Goal: Check status: Check status

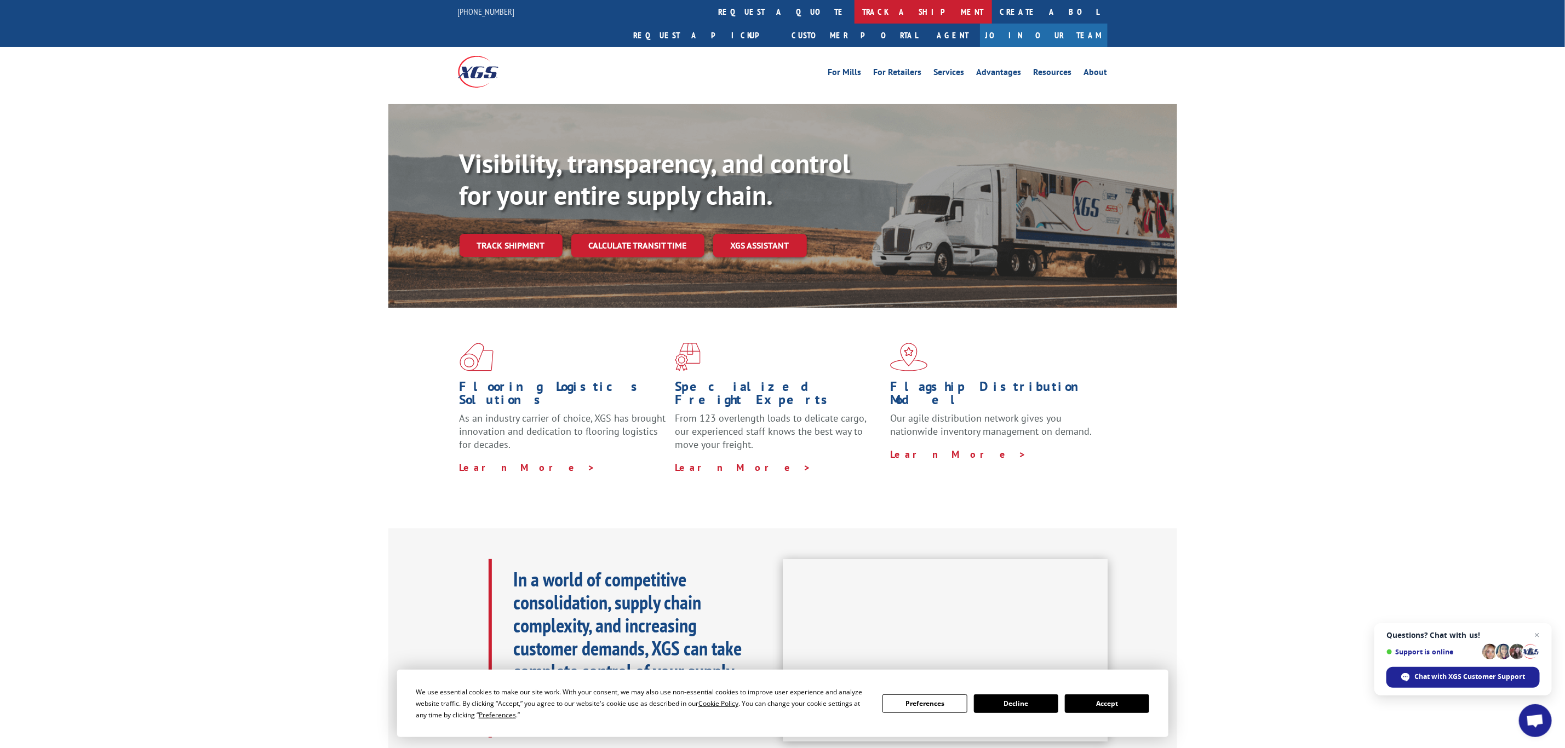
click at [854, 18] on link "track a shipment" at bounding box center [922, 12] width 137 height 24
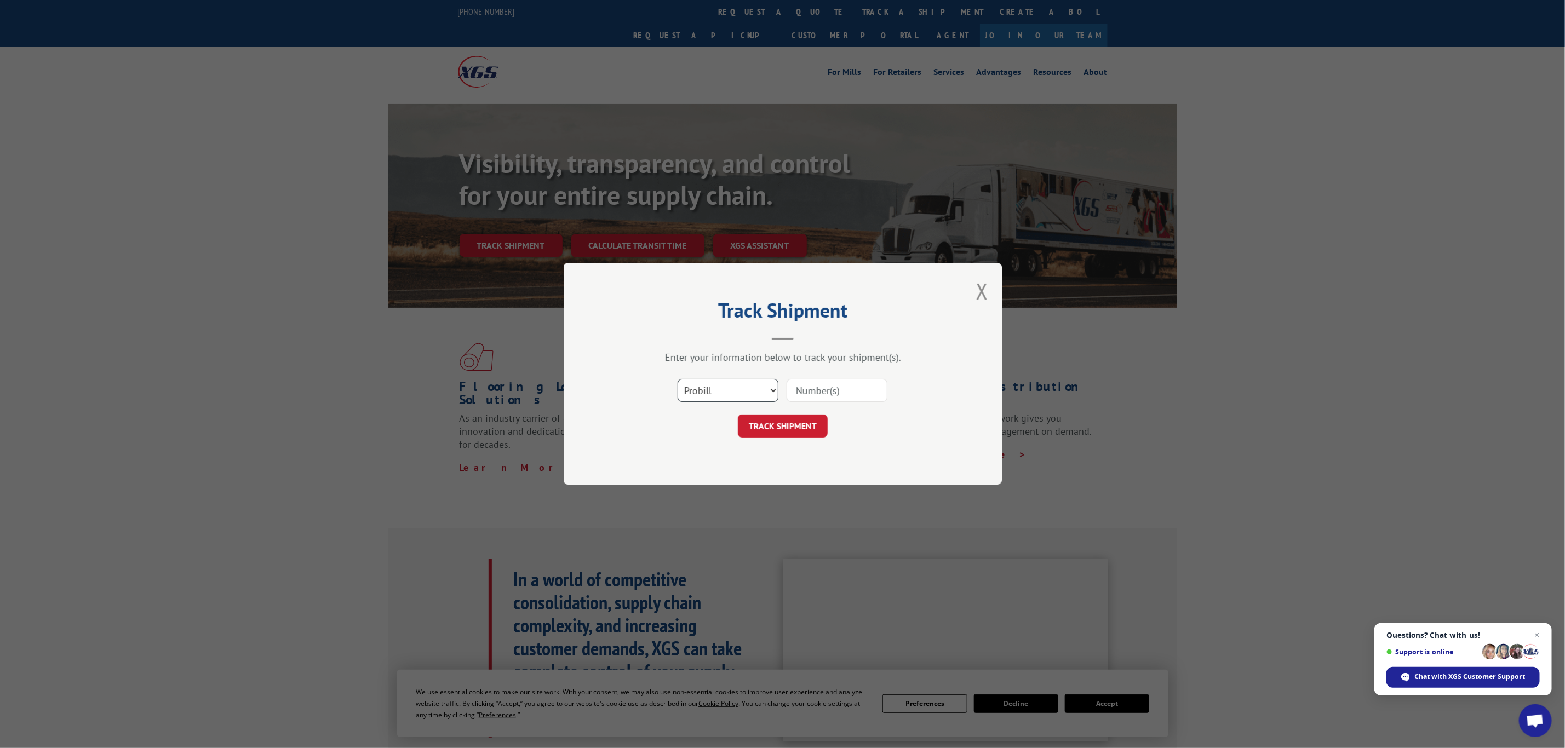
click at [720, 382] on select "Select category... Probill BOL PO" at bounding box center [728, 391] width 101 height 23
select select "bol"
click at [678, 380] on select "Select category... Probill BOL PO" at bounding box center [728, 391] width 101 height 23
click at [817, 400] on input at bounding box center [836, 391] width 101 height 23
paste input "7043221"
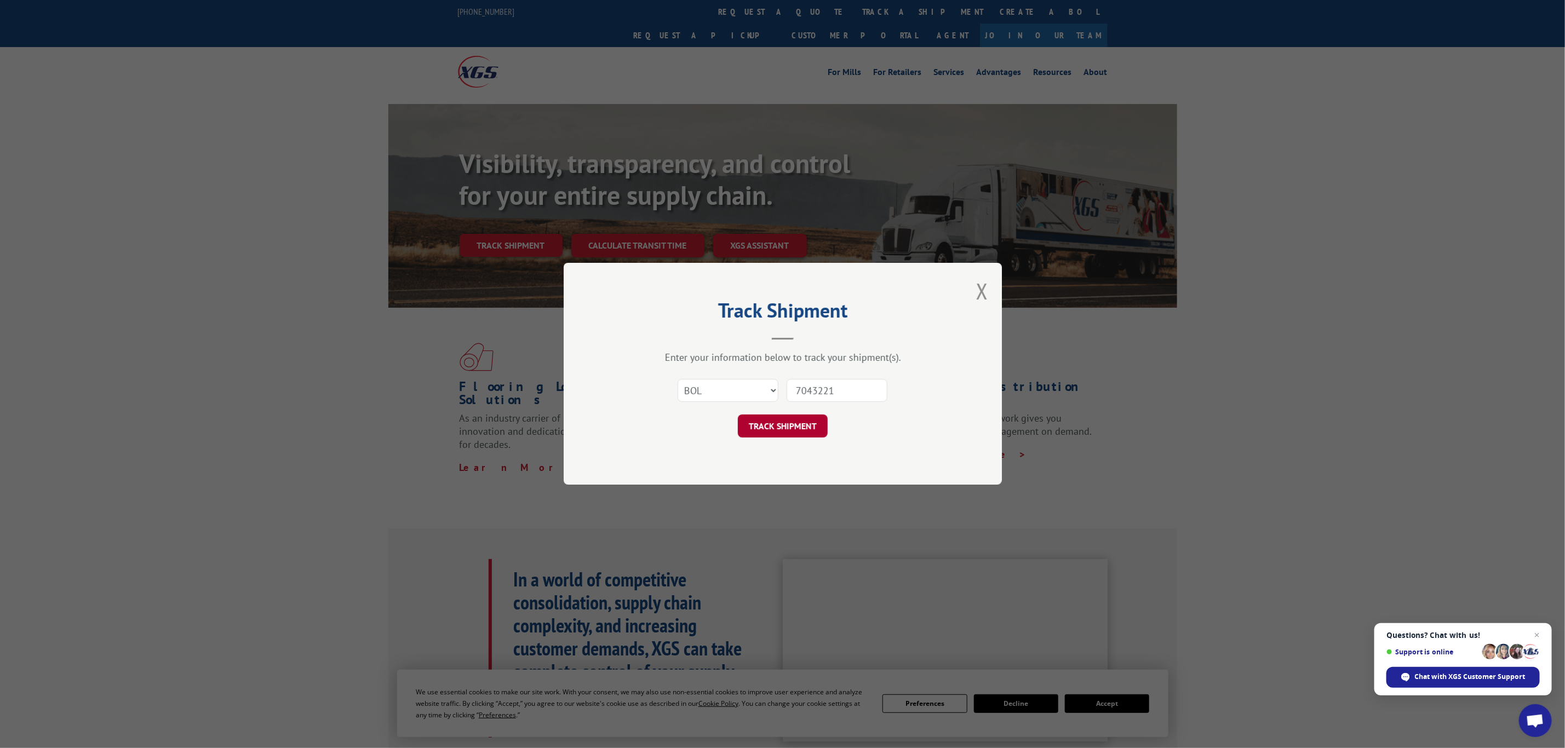
type input "7043221"
click at [806, 434] on button "TRACK SHIPMENT" at bounding box center [783, 426] width 90 height 23
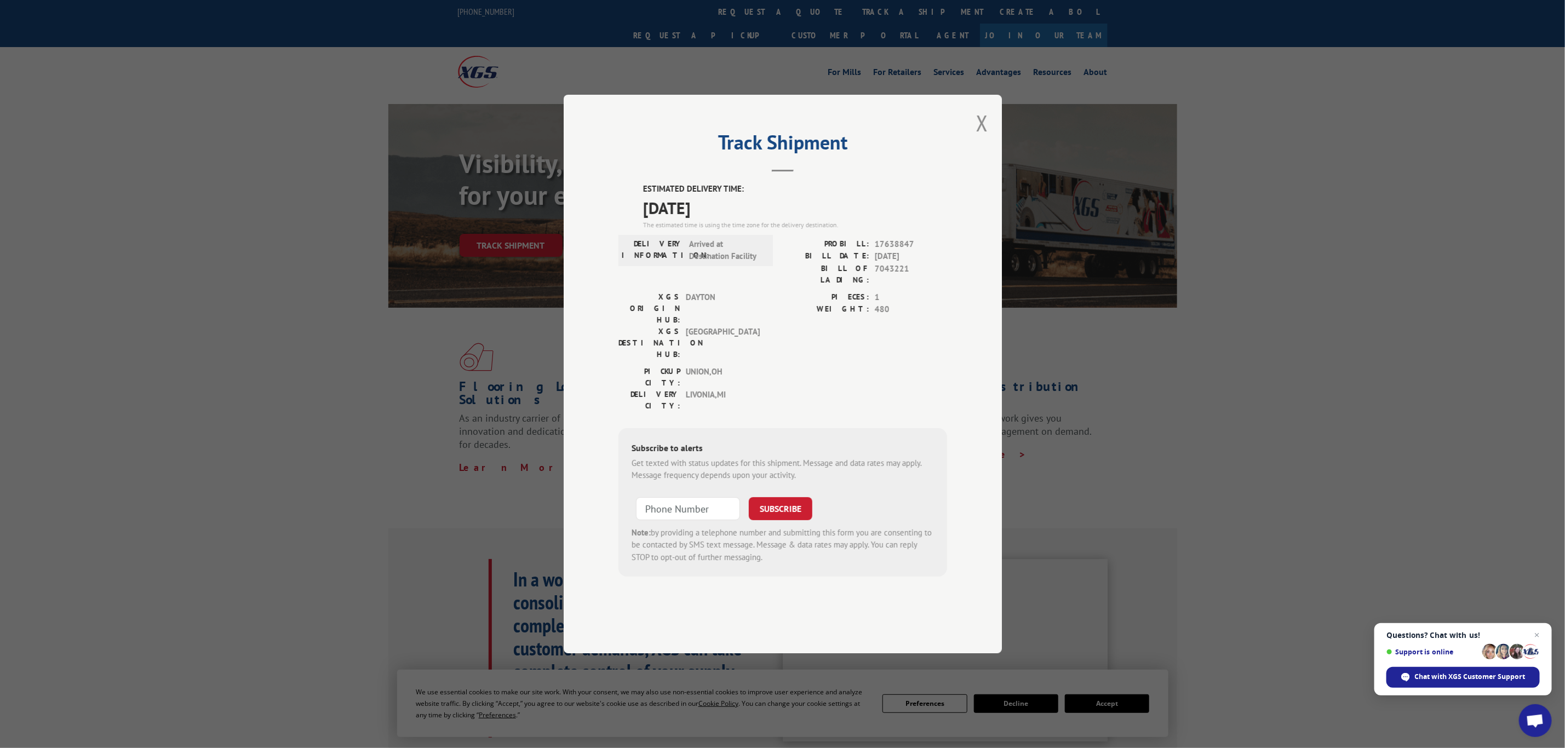
drag, startPoint x: 733, startPoint y: 237, endPoint x: 625, endPoint y: 207, distance: 111.9
click at [625, 207] on div "Track Shipment ESTIMATED DELIVERY TIME: [DATE] The estimated time is using the …" at bounding box center [783, 374] width 438 height 559
copy div "ESTIMATED DELIVERY TIME: [DATE]"
